Goal: Use online tool/utility: Utilize a website feature to perform a specific function

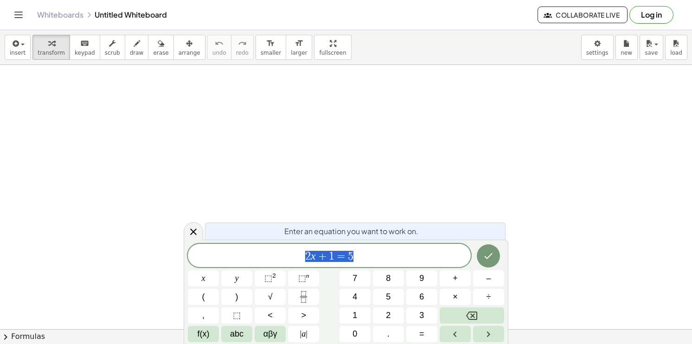
scroll to position [185, 0]
click at [375, 246] on div "2 x + 1 = 5" at bounding box center [329, 255] width 283 height 23
click at [375, 246] on div "2 x + 1 = 5 ​" at bounding box center [329, 255] width 283 height 23
click at [203, 285] on span "x" at bounding box center [204, 278] width 4 height 13
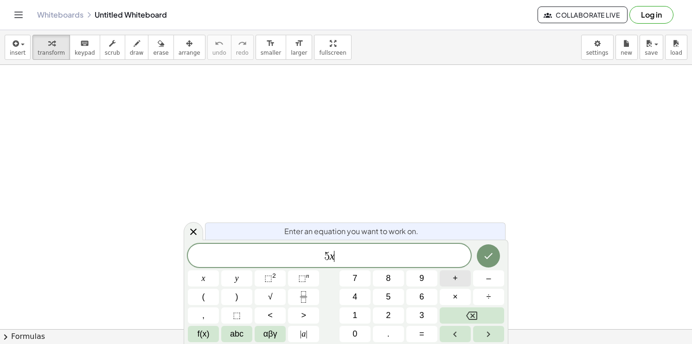
click at [461, 286] on button "+" at bounding box center [454, 278] width 31 height 16
click at [389, 309] on span "2" at bounding box center [388, 315] width 5 height 13
click at [241, 278] on button "y" at bounding box center [236, 278] width 31 height 16
click at [429, 333] on button "=" at bounding box center [421, 334] width 31 height 16
click at [352, 323] on button "1" at bounding box center [354, 315] width 31 height 16
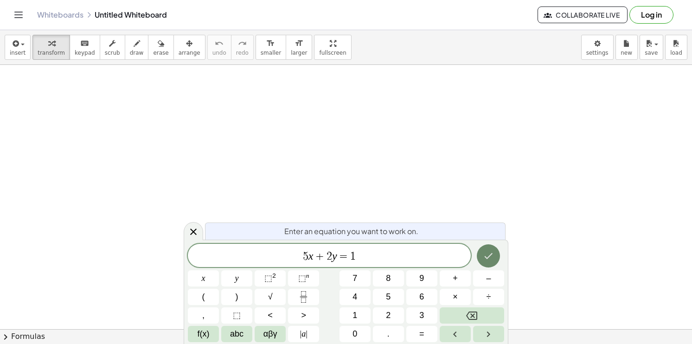
click at [492, 262] on button "Done" at bounding box center [487, 255] width 23 height 23
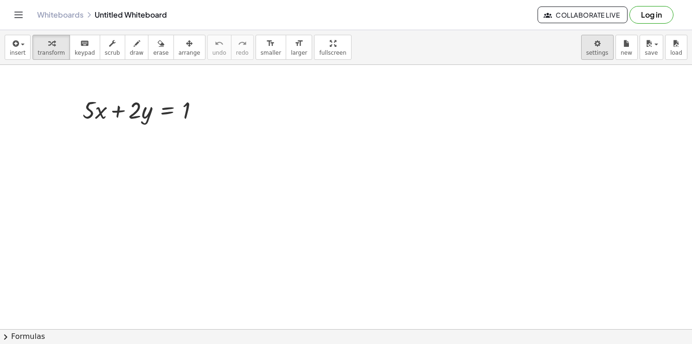
click at [593, 54] on body "Graspable Math Activities Get Started Activity Bank Assigned Work Classes White…" at bounding box center [346, 172] width 692 height 344
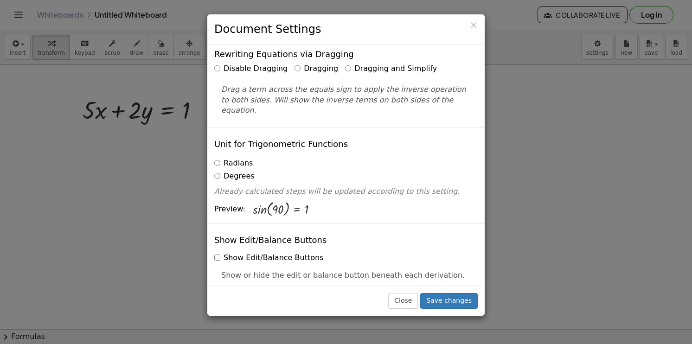
scroll to position [0, 0]
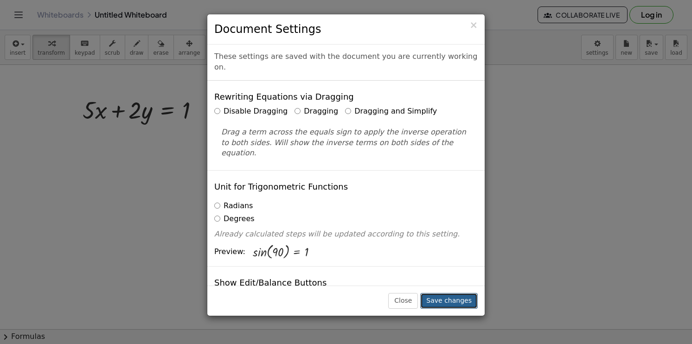
click at [453, 295] on button "Save changes" at bounding box center [448, 301] width 57 height 16
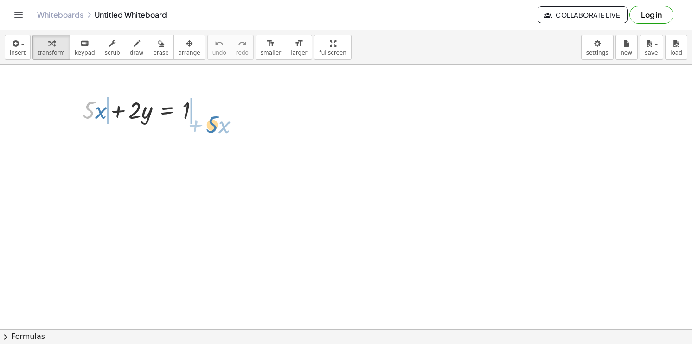
drag, startPoint x: 91, startPoint y: 114, endPoint x: 217, endPoint y: 127, distance: 126.8
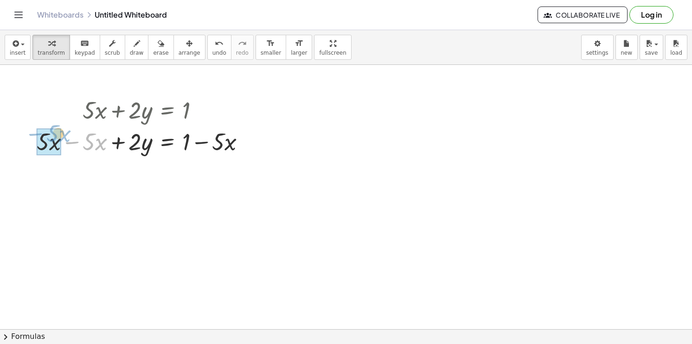
drag, startPoint x: 63, startPoint y: 145, endPoint x: 19, endPoint y: 144, distance: 44.0
click at [19, 144] on div "+ · 5 · x + · 2 · y = 1 − · 5 · x + · 2 · y = 1 + · 5 · x − · 5 · x + − · 5 · x" at bounding box center [346, 174] width 692 height 590
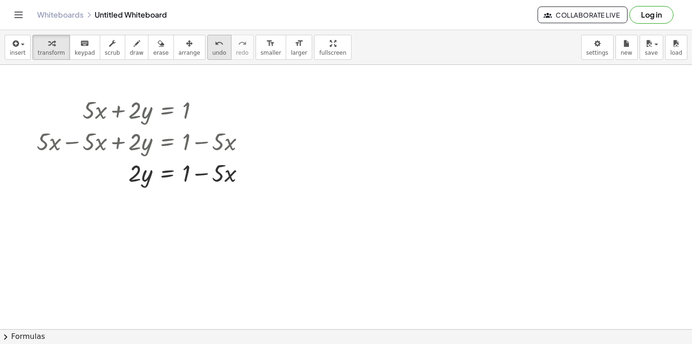
click at [207, 53] on button "undo undo" at bounding box center [219, 47] width 24 height 25
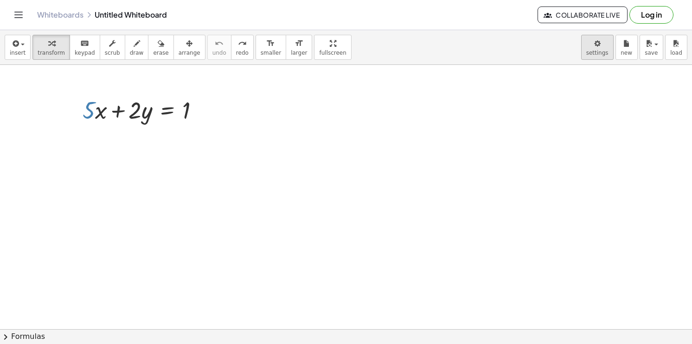
click at [601, 55] on body "Graspable Math Activities Get Started Activity Bank Assigned Work Classes White…" at bounding box center [346, 172] width 692 height 344
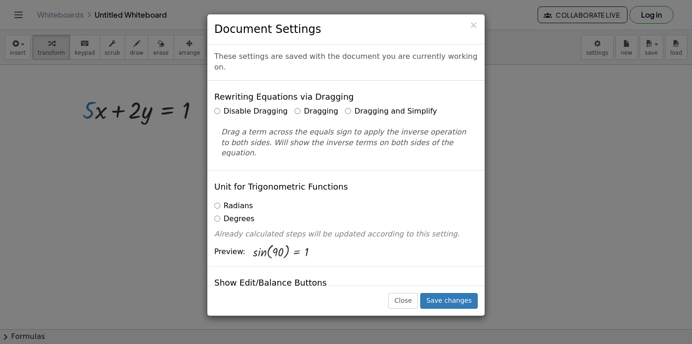
click at [356, 106] on label "Dragging and Simplify" at bounding box center [391, 111] width 92 height 11
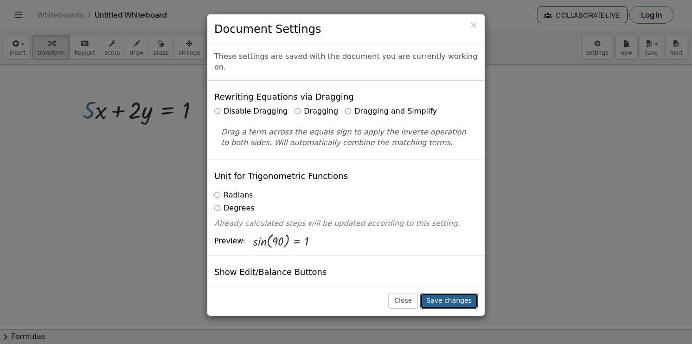
click at [451, 305] on button "Save changes" at bounding box center [448, 301] width 57 height 16
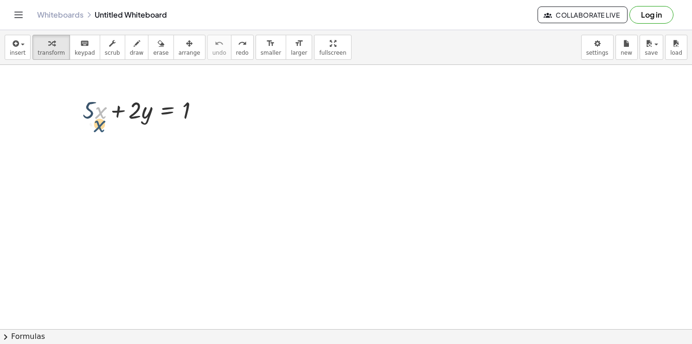
drag, startPoint x: 99, startPoint y: 121, endPoint x: 98, endPoint y: 135, distance: 14.0
click at [98, 135] on div "· x + · 5 · x + · 2 · y = 1" at bounding box center [346, 174] width 692 height 590
drag, startPoint x: 91, startPoint y: 110, endPoint x: 215, endPoint y: 117, distance: 124.0
click at [198, 145] on div at bounding box center [167, 141] width 179 height 32
click at [202, 144] on div at bounding box center [167, 141] width 179 height 32
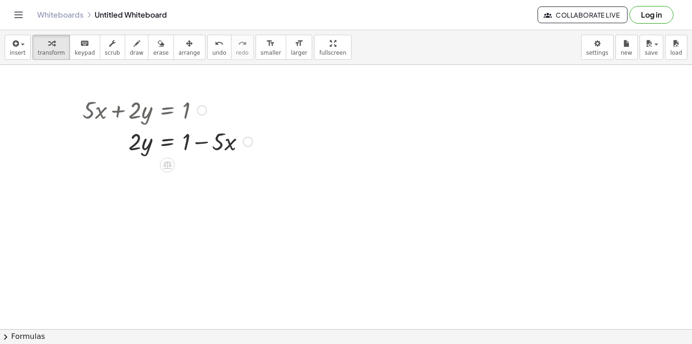
click at [202, 144] on div at bounding box center [167, 141] width 179 height 32
drag, startPoint x: 138, startPoint y: 150, endPoint x: 257, endPoint y: 144, distance: 119.7
click at [257, 144] on div "+ · 5 · x + · 2 · y = 1 · 2 · y · 5 · x · 2 · y = 1 + −" at bounding box center [164, 125] width 191 height 68
click at [205, 144] on div at bounding box center [190, 141] width 224 height 32
drag, startPoint x: 265, startPoint y: 146, endPoint x: 210, endPoint y: 146, distance: 55.6
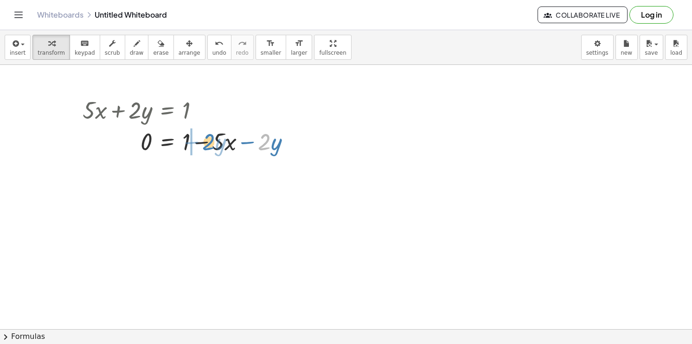
click at [210, 146] on div at bounding box center [190, 141] width 224 height 32
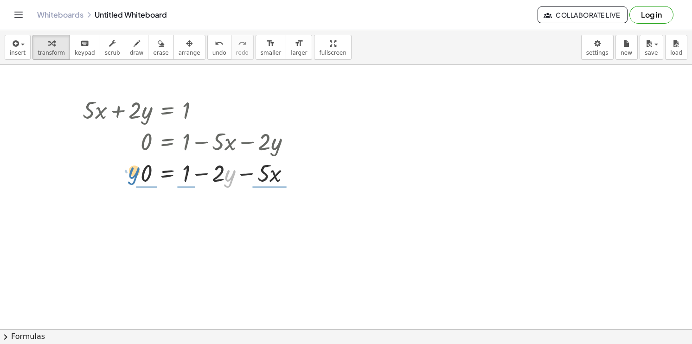
drag, startPoint x: 230, startPoint y: 175, endPoint x: 134, endPoint y: 172, distance: 96.0
click at [134, 172] on div at bounding box center [190, 173] width 224 height 32
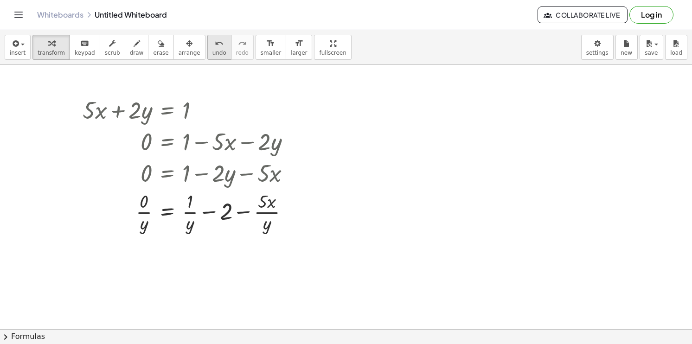
click at [212, 38] on div "undo" at bounding box center [219, 43] width 14 height 11
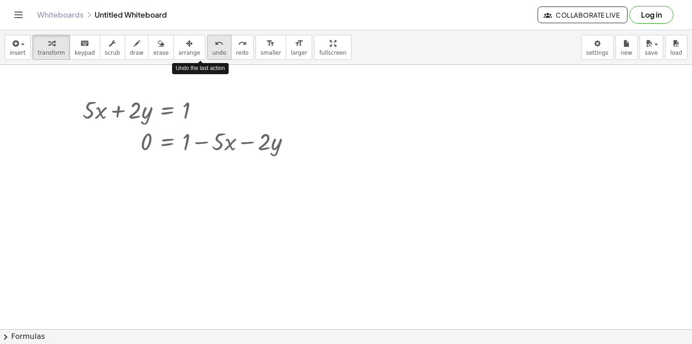
click at [212, 38] on div "undo" at bounding box center [219, 43] width 14 height 11
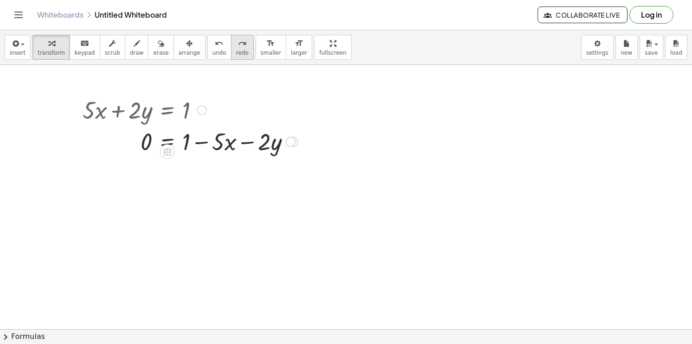
click at [236, 50] on span "redo" at bounding box center [242, 53] width 13 height 6
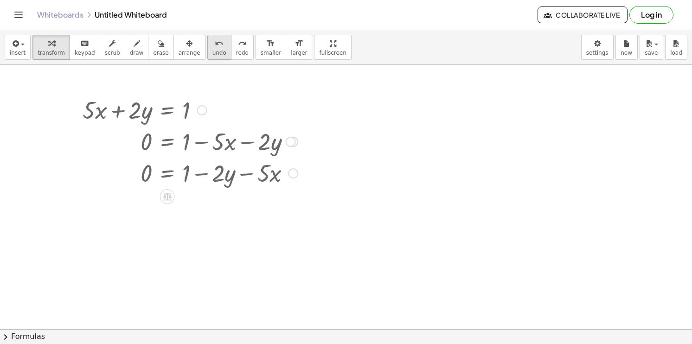
click at [208, 51] on button "undo undo" at bounding box center [219, 47] width 24 height 25
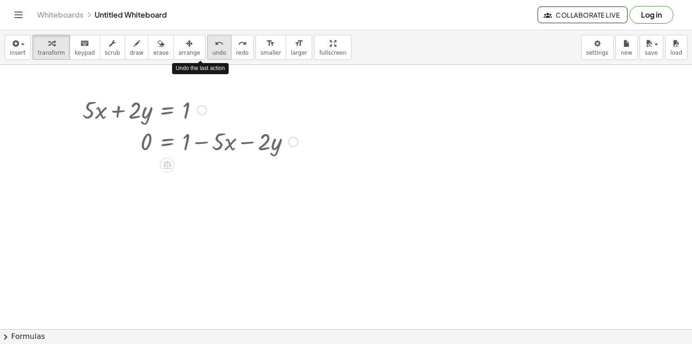
click at [208, 51] on button "undo undo" at bounding box center [219, 47] width 24 height 25
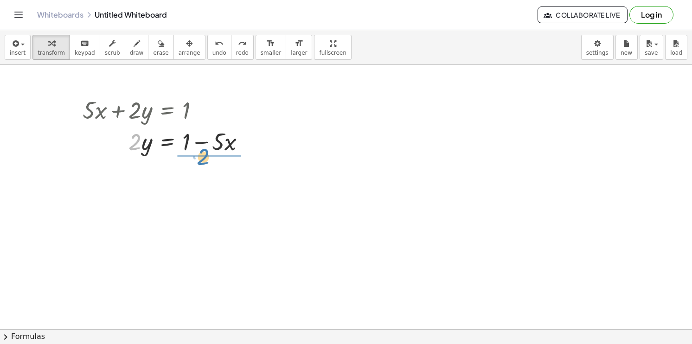
drag, startPoint x: 138, startPoint y: 148, endPoint x: 206, endPoint y: 163, distance: 69.7
click at [206, 163] on div "+ · 5 · x + · 2 · y = 1 · 2 · y · 2 · y = + 1 − · 5 · x" at bounding box center [346, 174] width 692 height 590
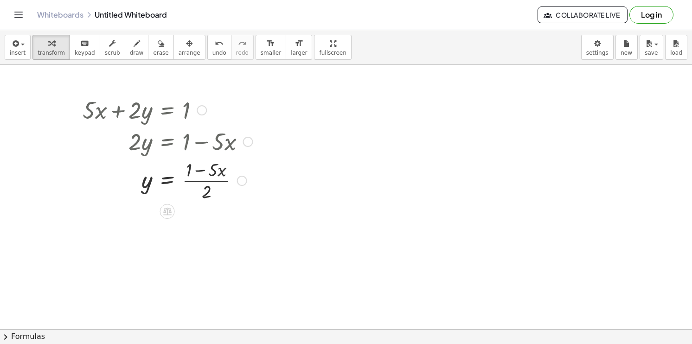
click at [224, 179] on div at bounding box center [167, 180] width 179 height 46
click at [223, 180] on div at bounding box center [167, 180] width 179 height 46
click at [222, 181] on div at bounding box center [167, 180] width 179 height 46
click at [218, 180] on div at bounding box center [167, 180] width 179 height 46
click at [17, 39] on icon "button" at bounding box center [15, 43] width 8 height 11
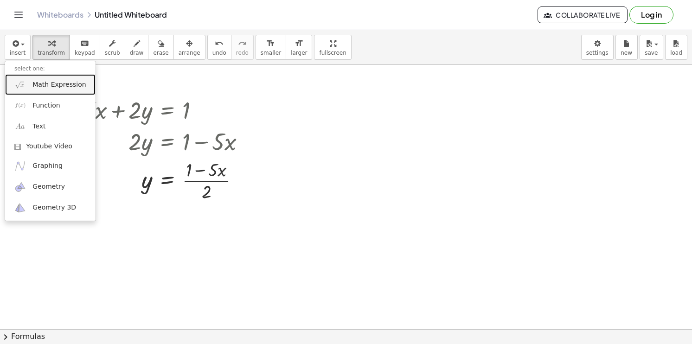
click at [63, 92] on link "Math Expression" at bounding box center [50, 84] width 90 height 21
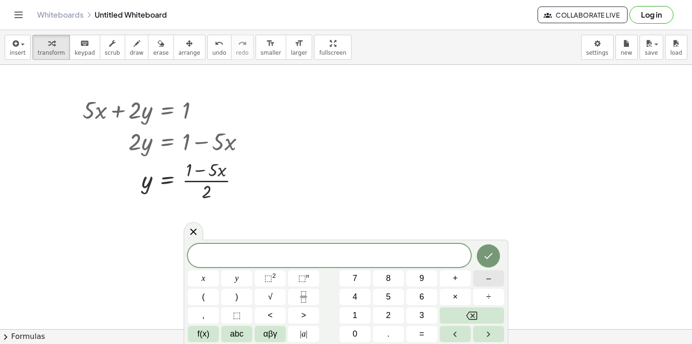
click at [480, 282] on button "–" at bounding box center [488, 278] width 31 height 16
click at [425, 312] on button "3" at bounding box center [421, 315] width 31 height 16
click at [202, 281] on span "x" at bounding box center [204, 278] width 4 height 13
click at [461, 281] on button "+" at bounding box center [454, 278] width 31 height 16
click at [419, 315] on span "3" at bounding box center [421, 315] width 5 height 13
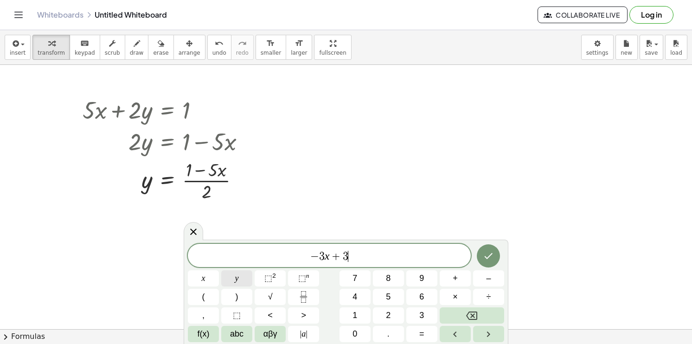
click at [231, 281] on button "y" at bounding box center [236, 278] width 31 height 16
click at [419, 330] on span "=" at bounding box center [421, 334] width 5 height 13
click at [392, 307] on div "− 3 x + 3 y = ​ x y ⬚ 2 ⬚ n 7 8 9 + – ( ) √ 4 5 6 × ÷ , ⬚ < > 1 2 3 f(x) abc αβ…" at bounding box center [346, 293] width 316 height 98
click at [393, 294] on button "5" at bounding box center [388, 297] width 31 height 16
click at [490, 260] on icon "Done" at bounding box center [488, 255] width 11 height 11
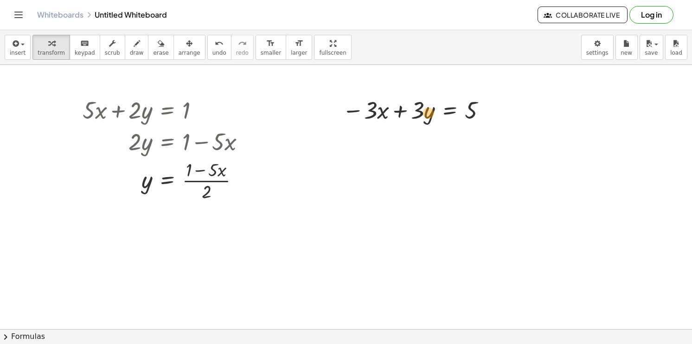
drag, startPoint x: 140, startPoint y: 184, endPoint x: 428, endPoint y: 117, distance: 295.2
drag, startPoint x: 210, startPoint y: 179, endPoint x: 428, endPoint y: 107, distance: 230.4
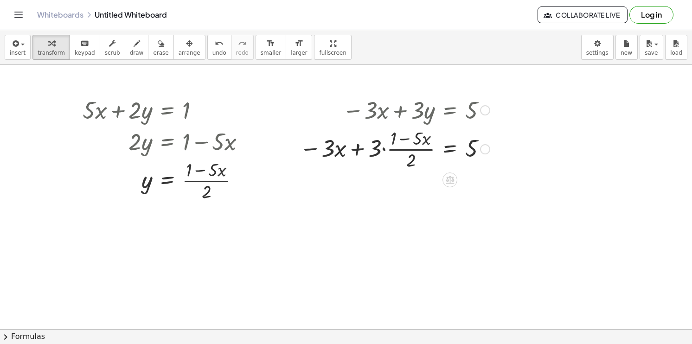
click at [382, 149] on div at bounding box center [394, 148] width 199 height 46
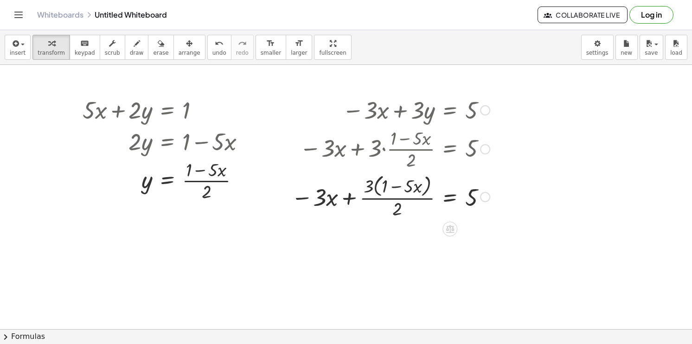
click at [371, 184] on div at bounding box center [390, 196] width 208 height 49
click at [370, 186] on div at bounding box center [390, 196] width 208 height 49
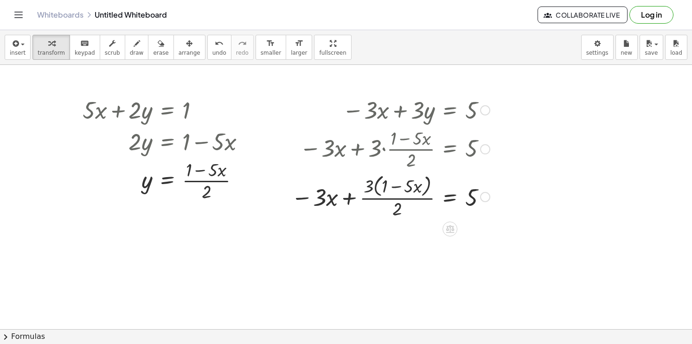
click at [375, 183] on div at bounding box center [390, 196] width 208 height 49
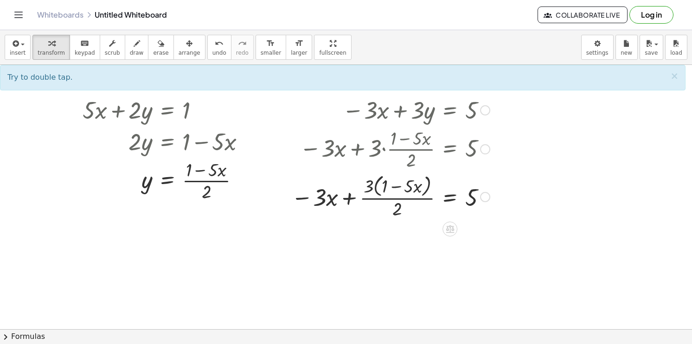
click at [366, 183] on div at bounding box center [390, 196] width 208 height 49
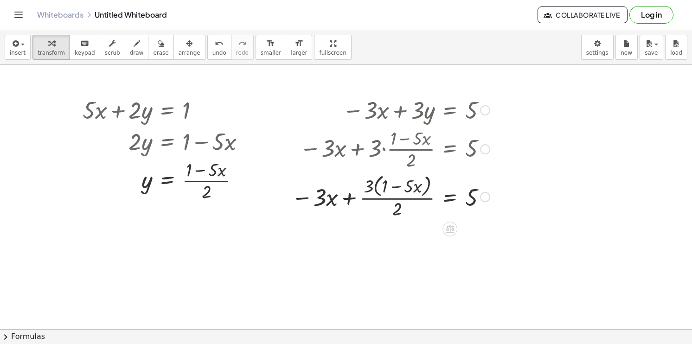
click at [366, 183] on div at bounding box center [390, 196] width 208 height 49
click at [367, 187] on div at bounding box center [390, 196] width 208 height 49
click at [368, 185] on div at bounding box center [390, 196] width 208 height 49
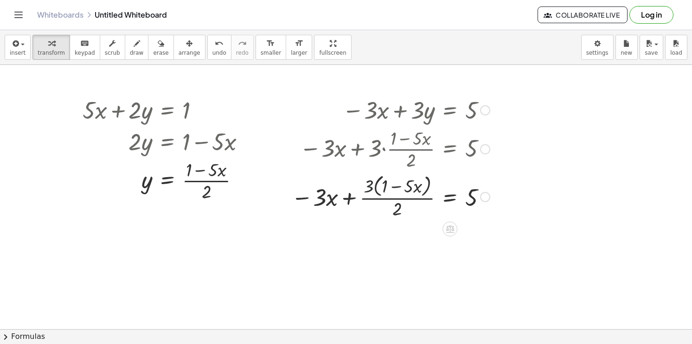
click at [368, 185] on div at bounding box center [390, 196] width 208 height 49
drag, startPoint x: 369, startPoint y: 185, endPoint x: 387, endPoint y: 186, distance: 17.6
click at [387, 186] on div at bounding box center [390, 196] width 208 height 49
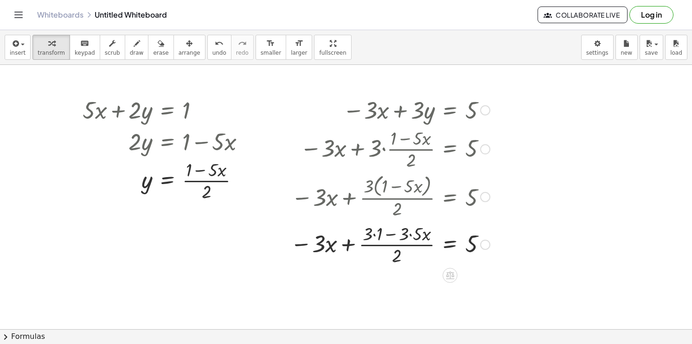
click at [379, 235] on div at bounding box center [390, 244] width 209 height 46
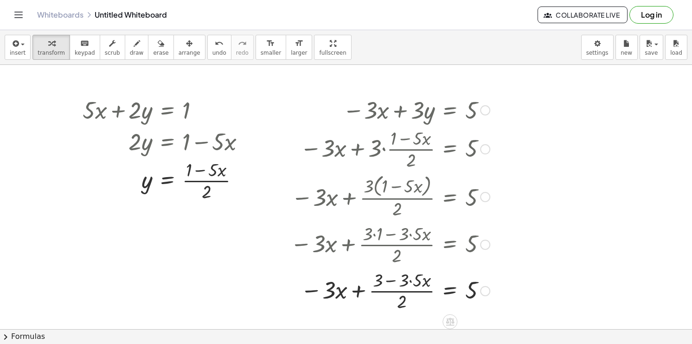
click at [407, 237] on div at bounding box center [390, 244] width 209 height 46
click at [410, 279] on div at bounding box center [390, 290] width 209 height 46
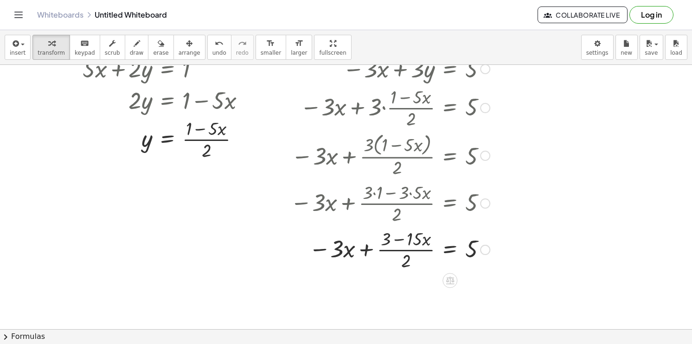
scroll to position [232, 0]
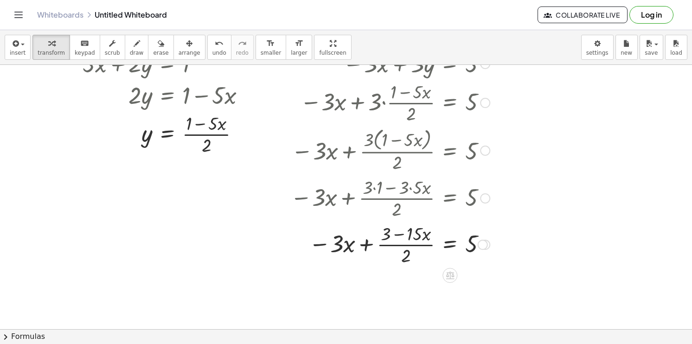
click at [398, 236] on div at bounding box center [390, 244] width 209 height 46
click at [366, 245] on div at bounding box center [390, 244] width 209 height 46
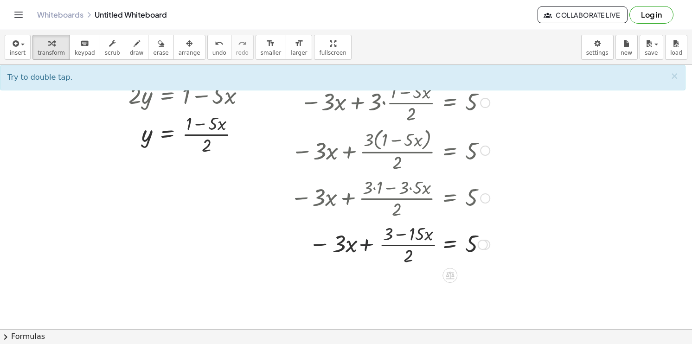
click at [366, 245] on div at bounding box center [390, 244] width 209 height 46
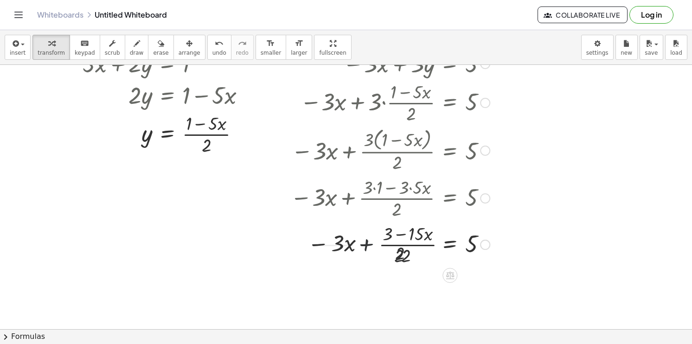
click at [366, 245] on div at bounding box center [390, 244] width 209 height 46
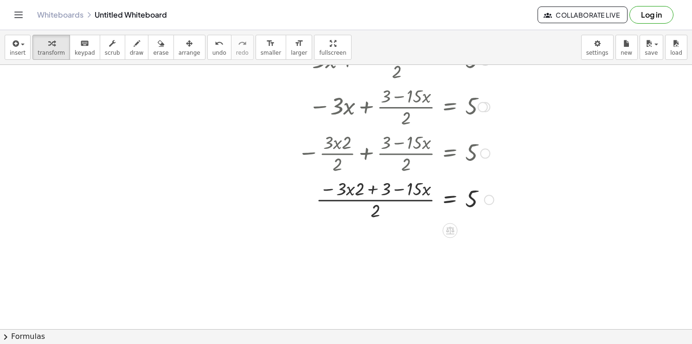
scroll to position [371, 0]
click at [353, 187] on div at bounding box center [392, 197] width 213 height 46
drag, startPoint x: 362, startPoint y: 189, endPoint x: 346, endPoint y: 190, distance: 15.8
click at [346, 190] on div at bounding box center [392, 197] width 213 height 46
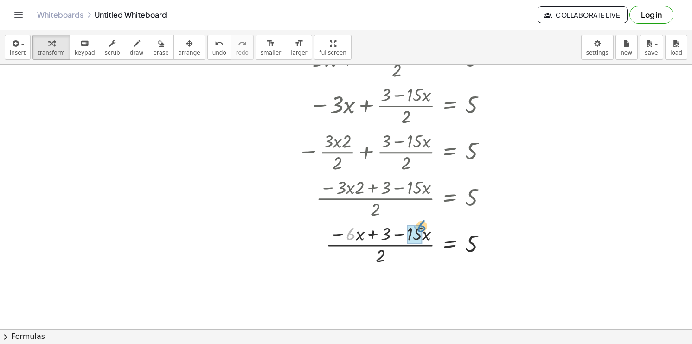
drag, startPoint x: 349, startPoint y: 233, endPoint x: 419, endPoint y: 225, distance: 71.4
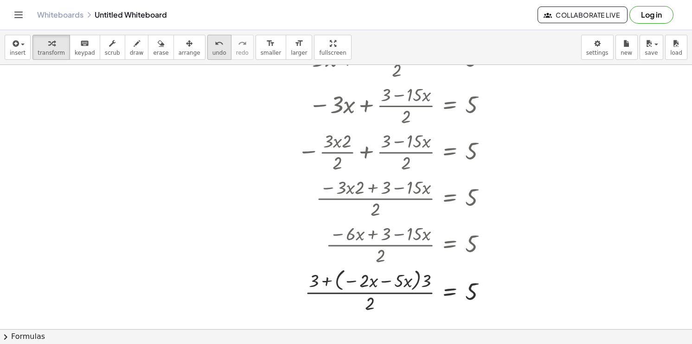
click at [207, 48] on button "undo undo" at bounding box center [219, 47] width 24 height 25
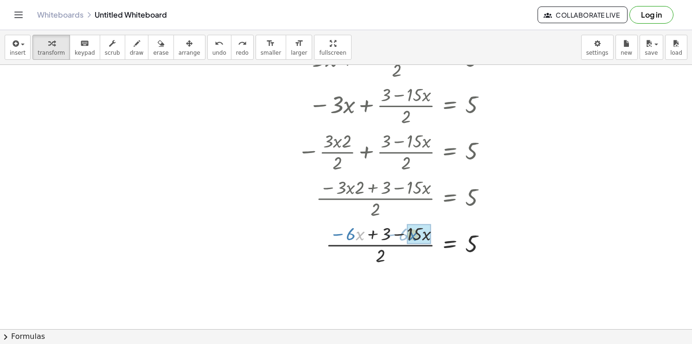
drag, startPoint x: 357, startPoint y: 236, endPoint x: 410, endPoint y: 237, distance: 52.8
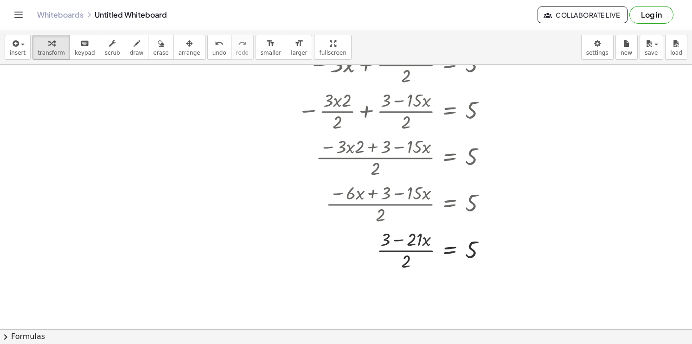
scroll to position [417, 0]
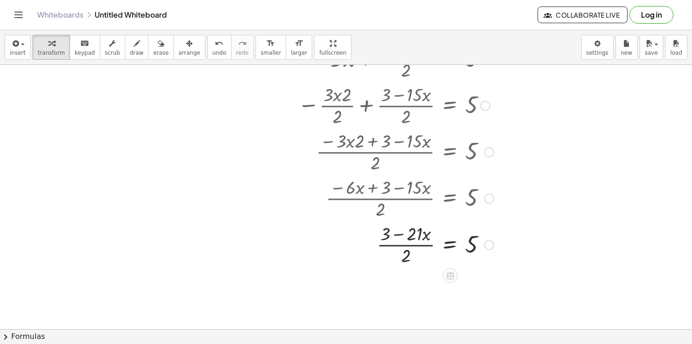
click at [401, 241] on div at bounding box center [392, 244] width 213 height 46
drag, startPoint x: 385, startPoint y: 237, endPoint x: 380, endPoint y: 237, distance: 4.7
click at [380, 237] on div at bounding box center [392, 244] width 213 height 46
drag, startPoint x: 401, startPoint y: 259, endPoint x: 471, endPoint y: 245, distance: 71.4
click at [471, 245] on div at bounding box center [392, 244] width 213 height 46
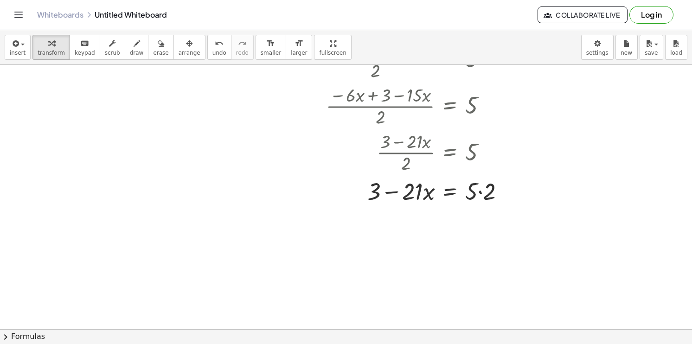
scroll to position [510, 0]
click at [474, 194] on div at bounding box center [401, 190] width 231 height 32
click at [479, 193] on div at bounding box center [401, 190] width 231 height 32
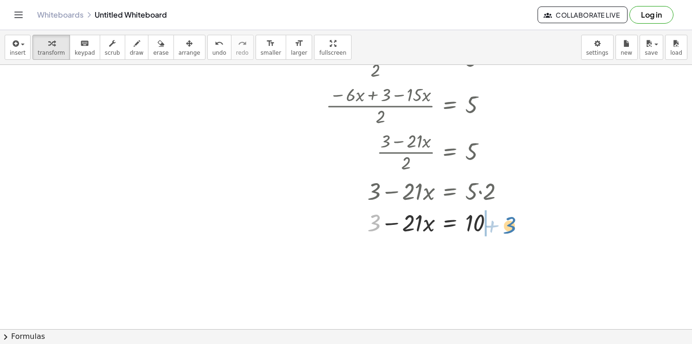
drag, startPoint x: 374, startPoint y: 224, endPoint x: 509, endPoint y: 227, distance: 134.9
click at [509, 227] on div at bounding box center [401, 222] width 231 height 32
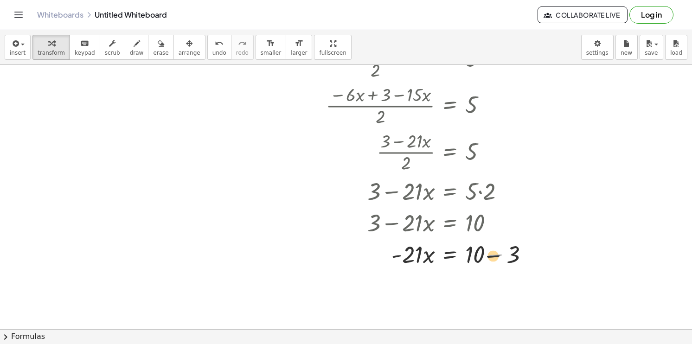
click at [498, 256] on div at bounding box center [413, 253] width 254 height 32
click at [497, 256] on div at bounding box center [413, 253] width 254 height 32
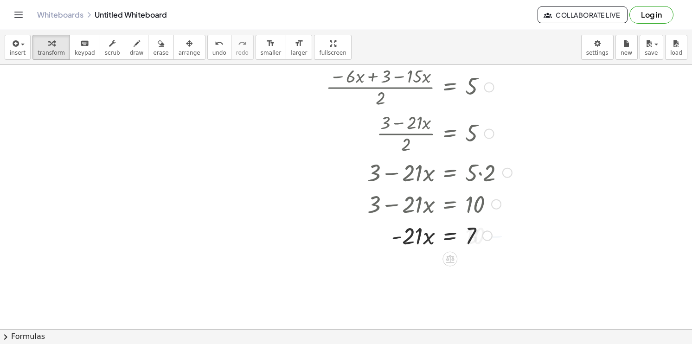
scroll to position [529, 0]
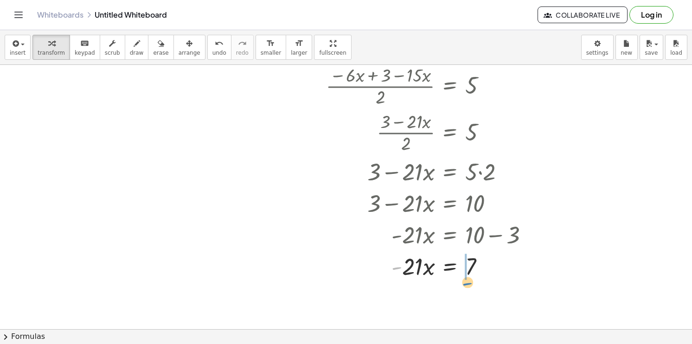
drag, startPoint x: 400, startPoint y: 267, endPoint x: 471, endPoint y: 283, distance: 72.2
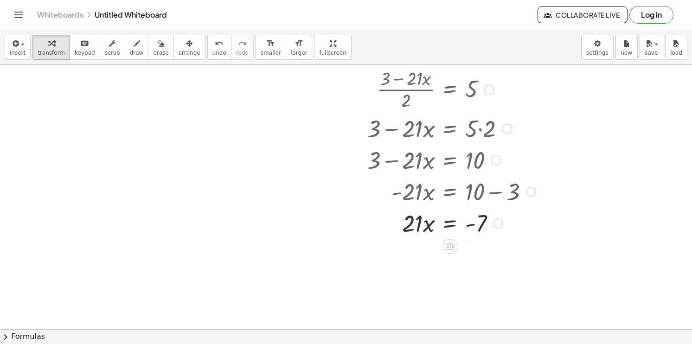
scroll to position [576, 0]
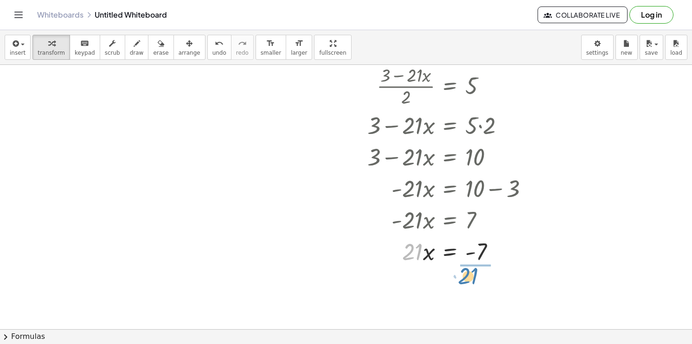
drag, startPoint x: 415, startPoint y: 258, endPoint x: 471, endPoint y: 279, distance: 59.6
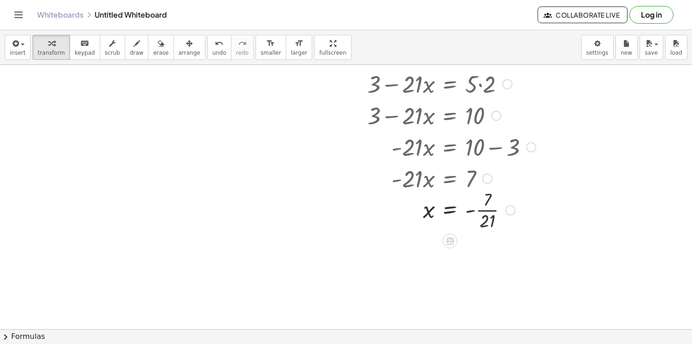
scroll to position [622, 0]
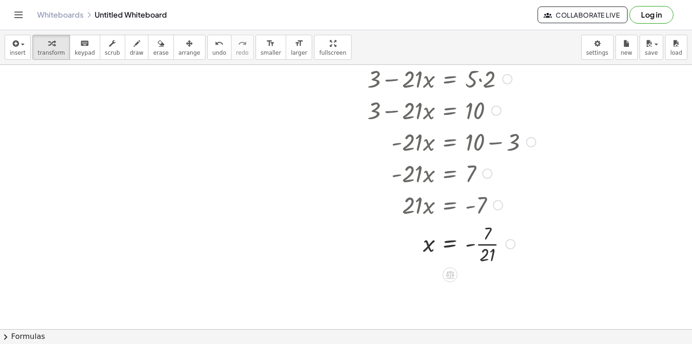
click at [483, 244] on div at bounding box center [413, 243] width 254 height 46
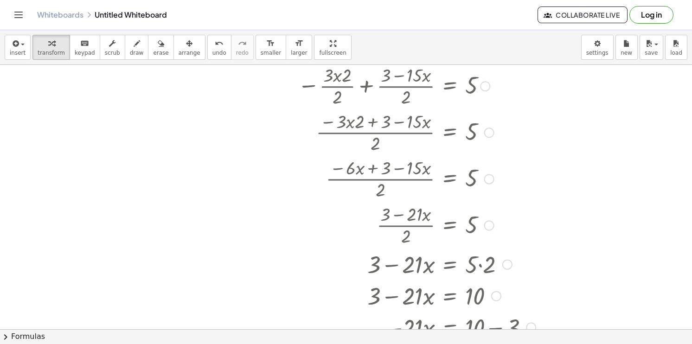
scroll to position [251, 0]
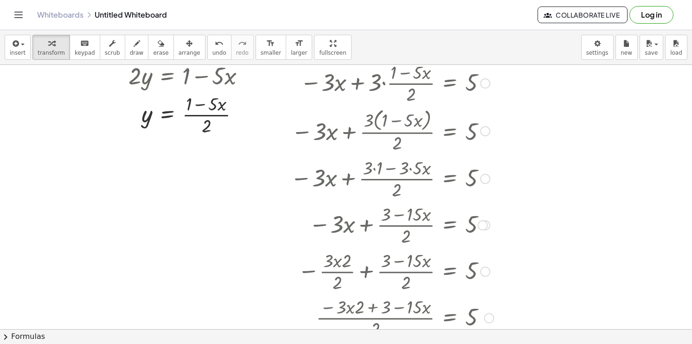
drag, startPoint x: 508, startPoint y: 291, endPoint x: 167, endPoint y: 152, distance: 368.4
click at [167, 152] on div "+ · 5 · x + · 2 · y = 1 · 2 · y = + 1 − · 5 · x · 2 y = + 1 − · 5 · x · ( ) − ·…" at bounding box center [346, 78] width 692 height 529
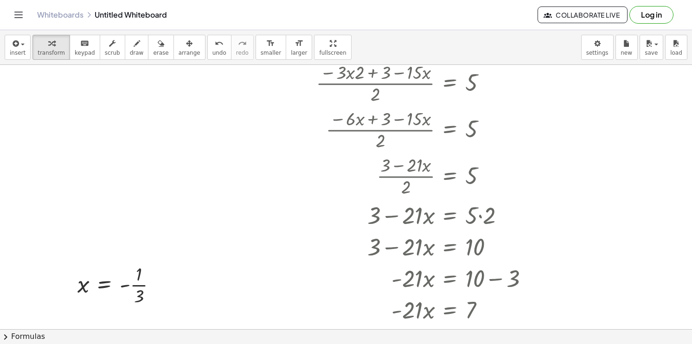
scroll to position [482, 0]
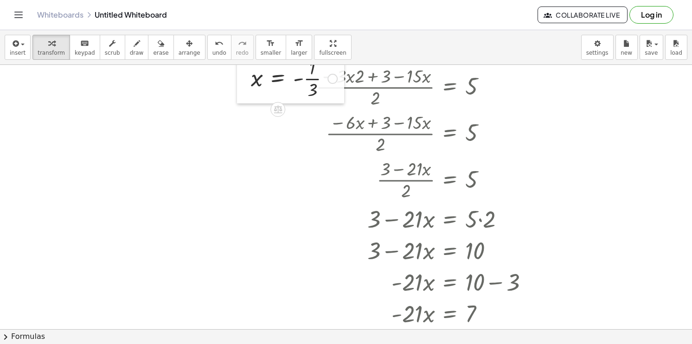
drag, startPoint x: 76, startPoint y: 292, endPoint x: 198, endPoint y: 120, distance: 211.3
click at [237, 103] on div at bounding box center [244, 77] width 14 height 51
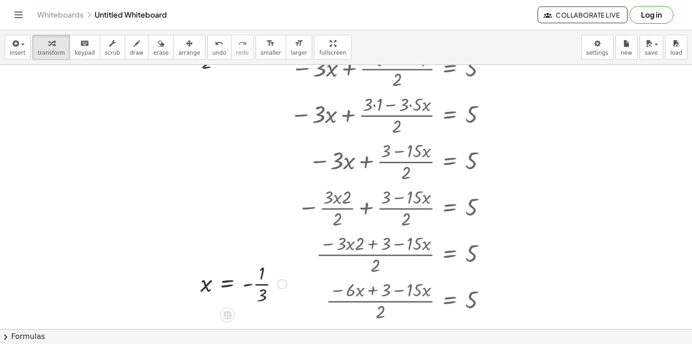
scroll to position [297, 0]
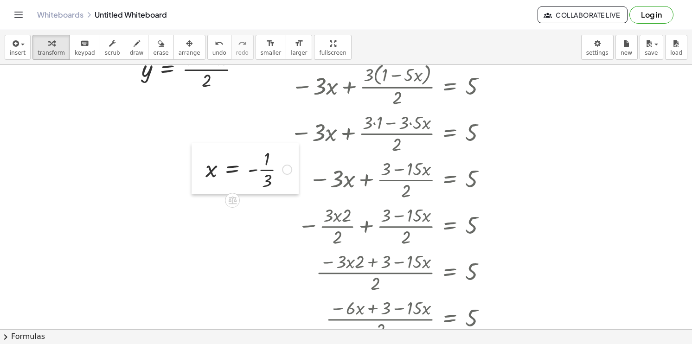
drag, startPoint x: 191, startPoint y: 301, endPoint x: 197, endPoint y: 168, distance: 133.6
click at [197, 168] on div at bounding box center [198, 168] width 14 height 51
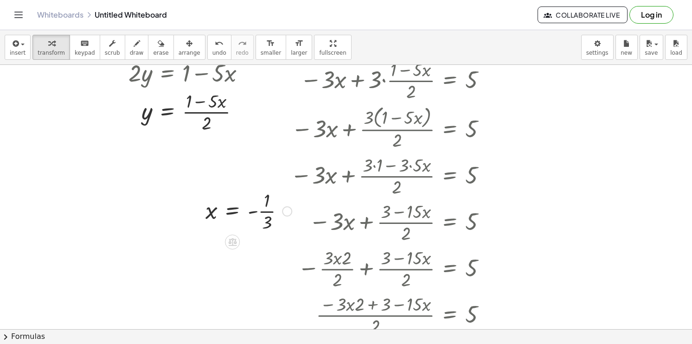
scroll to position [250, 0]
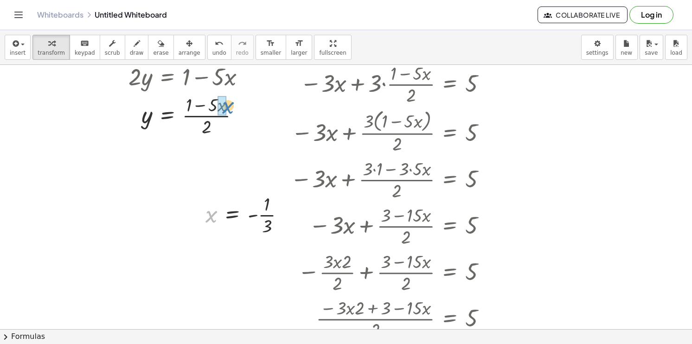
drag, startPoint x: 210, startPoint y: 221, endPoint x: 226, endPoint y: 112, distance: 110.7
click at [226, 112] on div "+ · 5 · x + · 2 · y = 1 · 2 · y = + 1 − · 5 · x · 2 y = + 1 − · 5 · x · ( ) − ·…" at bounding box center [346, 344] width 692 height 1059
click at [224, 106] on div at bounding box center [173, 114] width 190 height 57
click at [220, 108] on div at bounding box center [168, 114] width 181 height 57
click at [203, 108] on div at bounding box center [167, 114] width 179 height 57
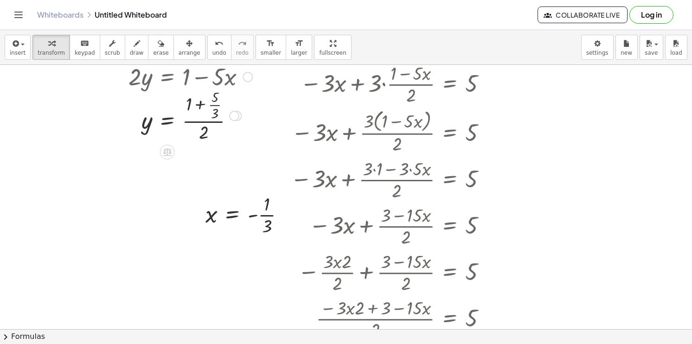
click at [203, 108] on div at bounding box center [167, 114] width 179 height 57
click at [193, 102] on div at bounding box center [169, 114] width 183 height 57
click at [196, 97] on div at bounding box center [169, 114] width 183 height 57
click at [196, 97] on div at bounding box center [167, 114] width 179 height 57
click at [205, 105] on div at bounding box center [167, 114] width 179 height 57
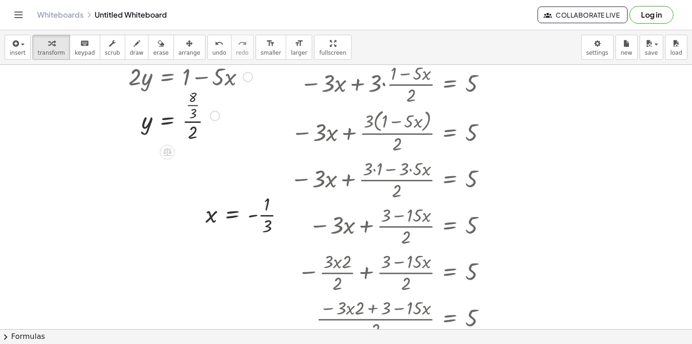
click at [194, 108] on div at bounding box center [167, 114] width 179 height 57
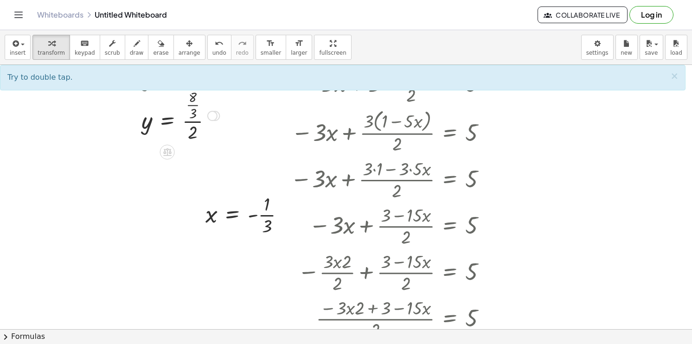
click at [189, 120] on div at bounding box center [167, 114] width 179 height 57
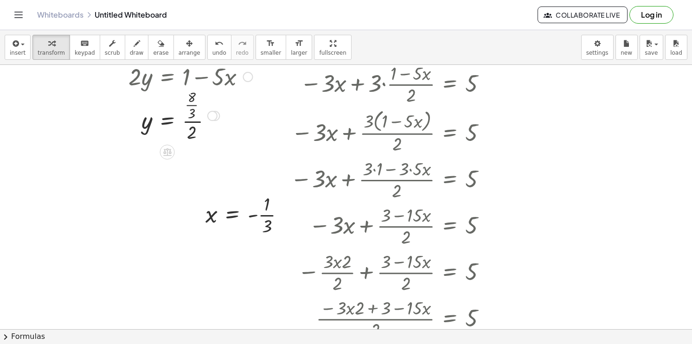
click at [191, 123] on div at bounding box center [167, 114] width 179 height 57
click at [195, 109] on div at bounding box center [167, 114] width 179 height 57
click at [213, 121] on div at bounding box center [167, 115] width 179 height 46
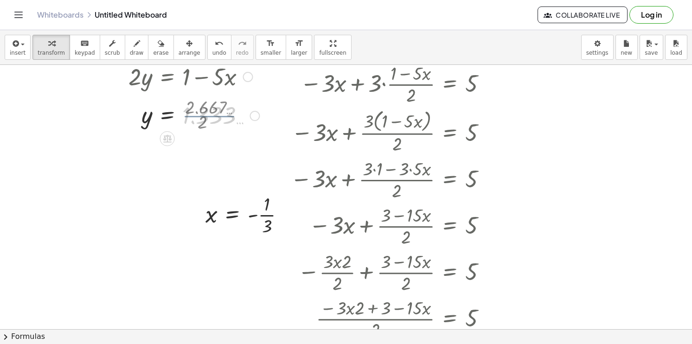
click at [213, 121] on div at bounding box center [171, 115] width 186 height 31
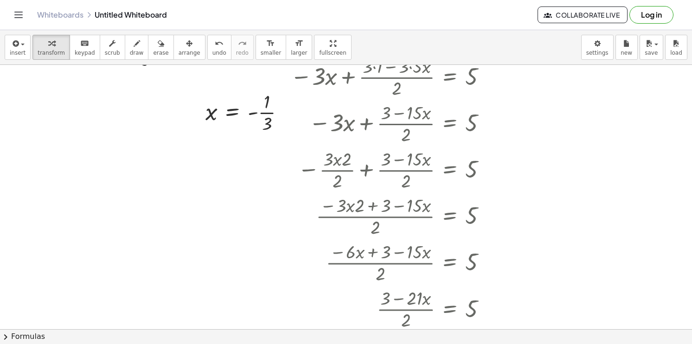
scroll to position [284, 0]
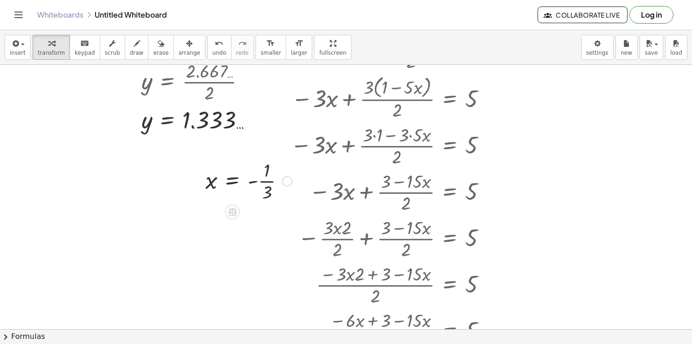
click at [265, 178] on div at bounding box center [248, 180] width 95 height 46
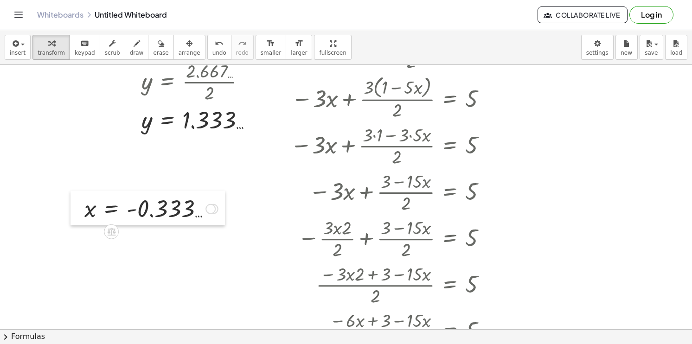
drag, startPoint x: 203, startPoint y: 179, endPoint x: 82, endPoint y: 207, distance: 124.1
click at [82, 207] on div at bounding box center [77, 208] width 14 height 35
click at [140, 125] on div at bounding box center [171, 119] width 186 height 31
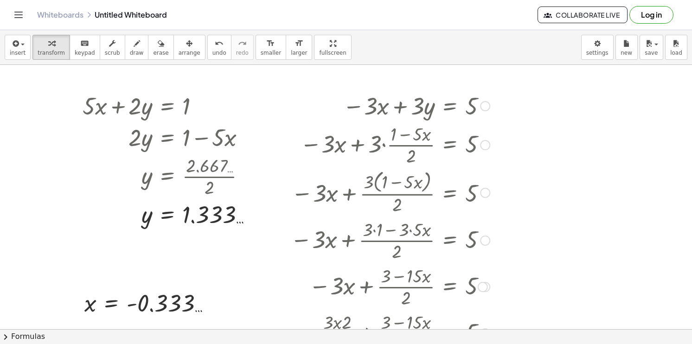
scroll to position [145, 0]
